Goal: Navigation & Orientation: Find specific page/section

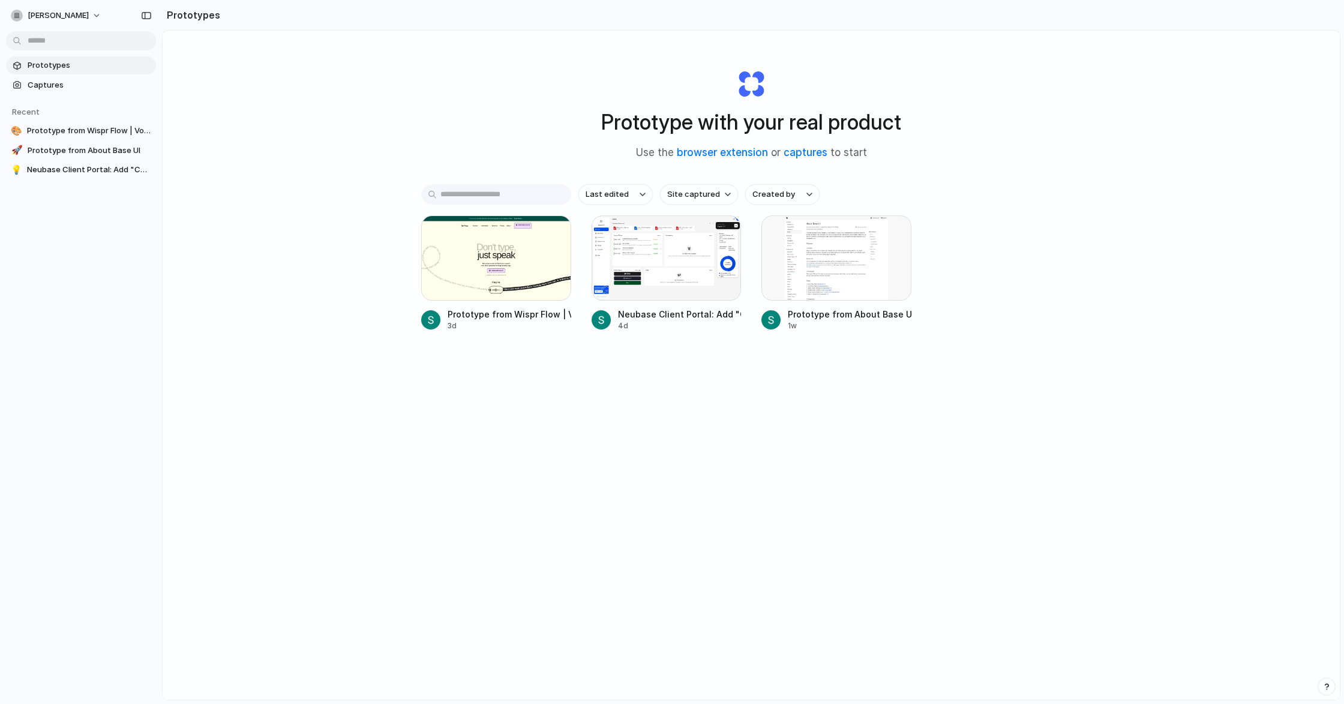
click at [764, 386] on div "Last edited Site captured Created by Prototype from Wispr Flow | Voice Dictatio…" at bounding box center [751, 294] width 660 height 221
click at [740, 376] on div "Keywords by Traffic" at bounding box center [749, 380] width 70 height 8
click at [829, 376] on div "Backlinks" at bounding box center [841, 380] width 32 height 8
click at [982, 355] on div "Last edited Site captured Created by Prototype from Wispr Flow | Voice Dictatio…" at bounding box center [751, 294] width 660 height 221
click at [846, 328] on div at bounding box center [856, 335] width 20 height 20
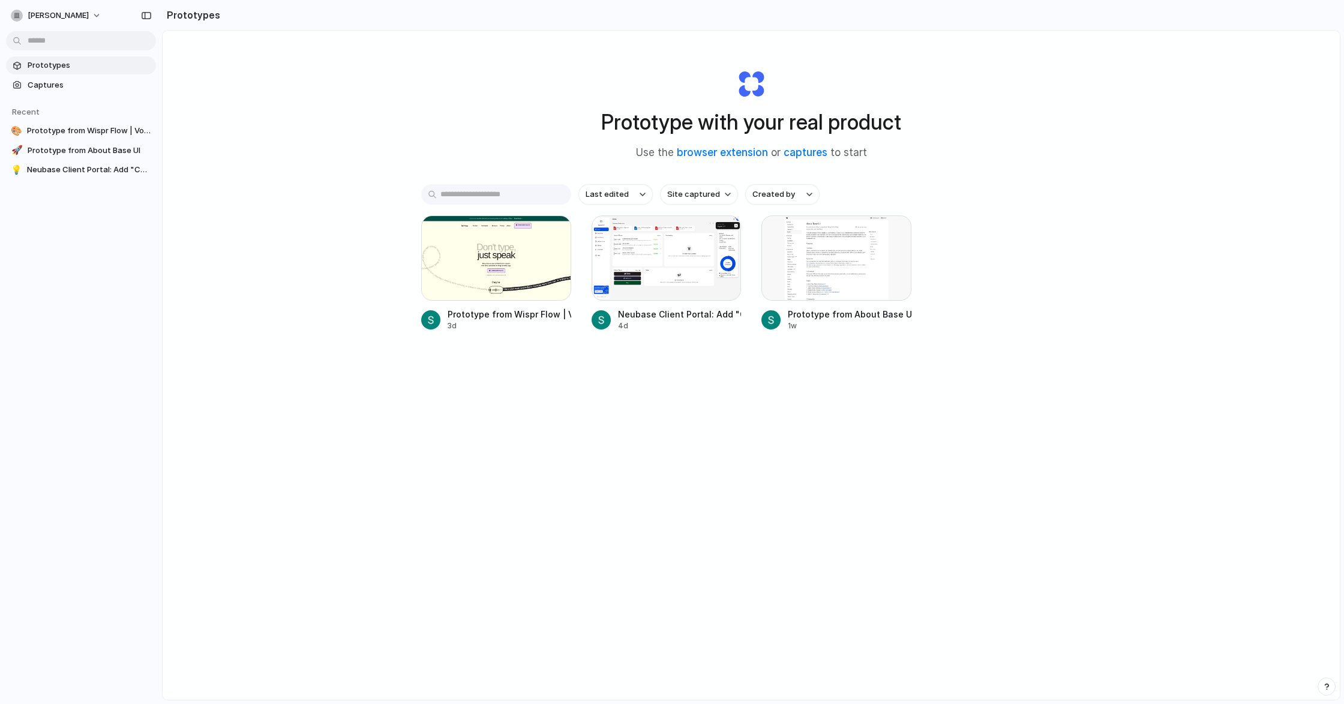
click at [1002, 193] on div "Last edited Site captured Created by" at bounding box center [751, 194] width 660 height 20
click at [923, 125] on div "Prototype with your real product Use the browser extension or captures to start" at bounding box center [751, 110] width 480 height 130
click at [49, 17] on span "[PERSON_NAME]" at bounding box center [58, 16] width 61 height 12
